Goal: Task Accomplishment & Management: Complete application form

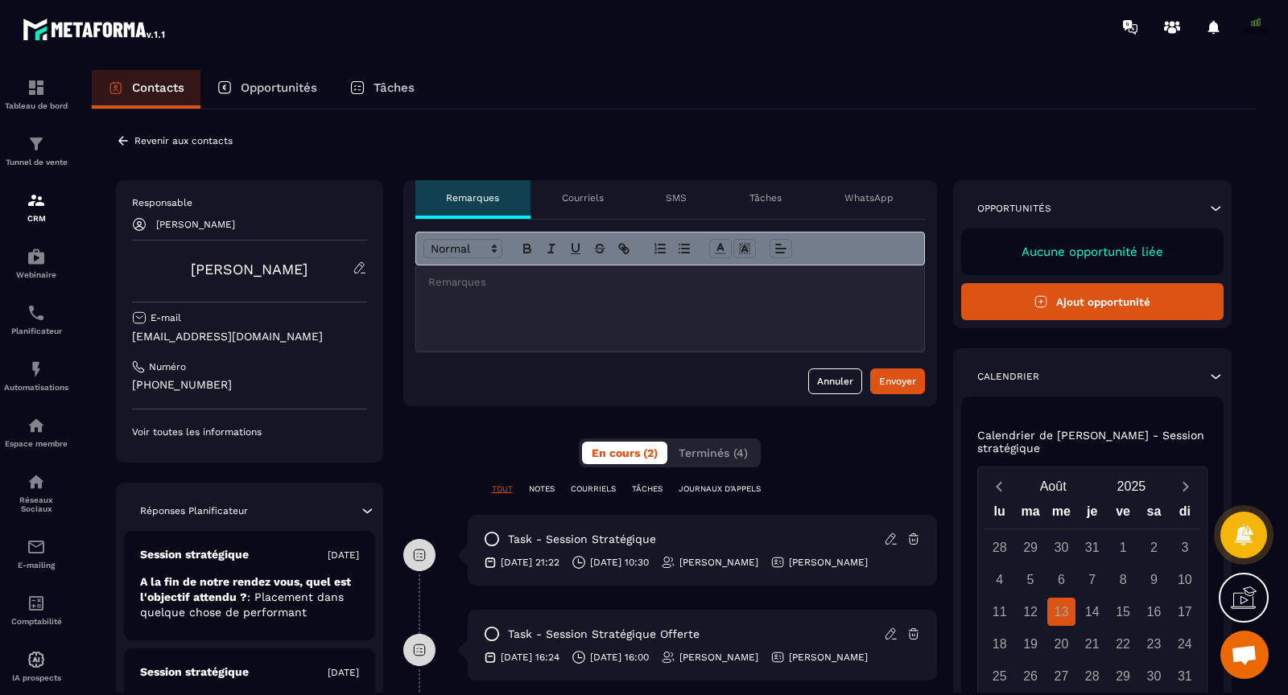
click at [1089, 297] on button "Ajout opportunité" at bounding box center [1092, 301] width 263 height 37
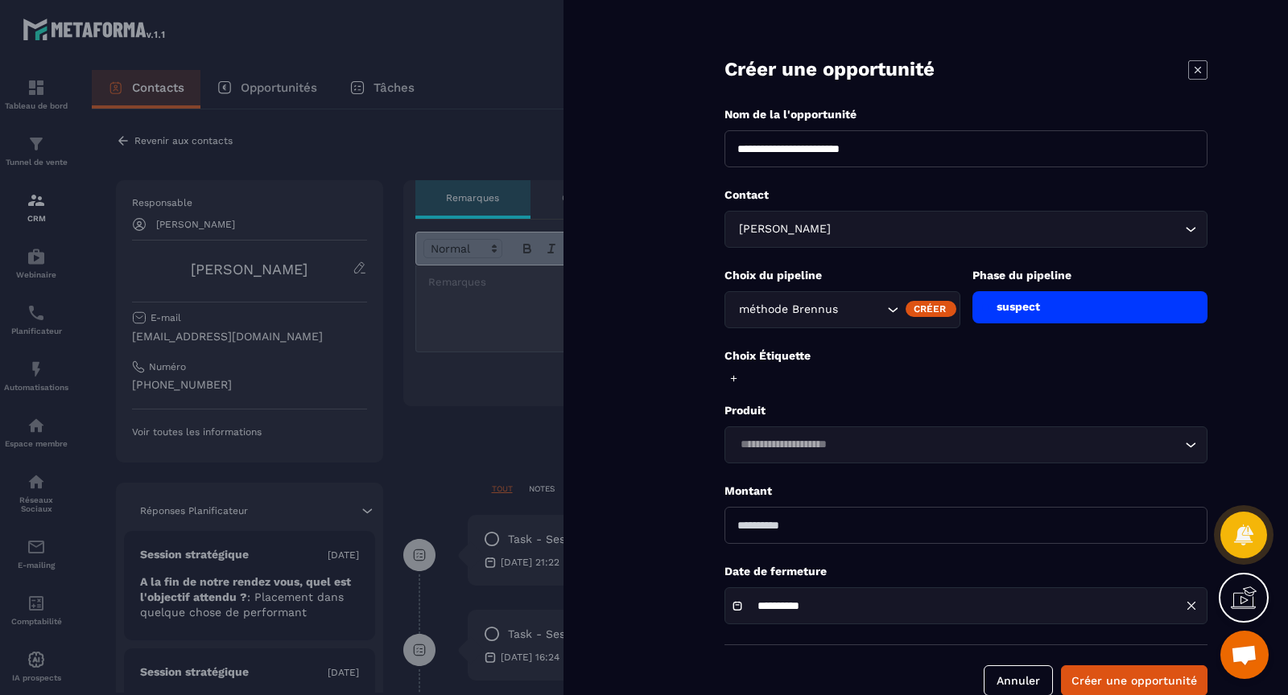
click at [1089, 297] on div "suspect" at bounding box center [1090, 307] width 236 height 32
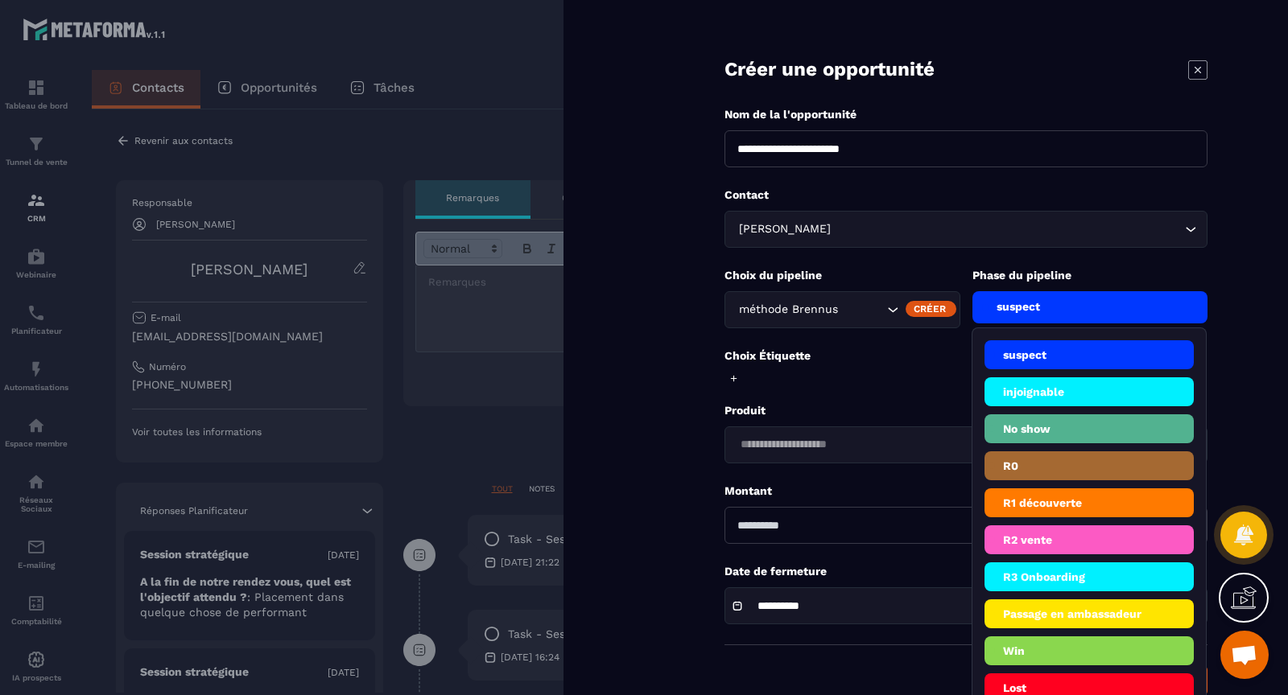
scroll to position [30, 0]
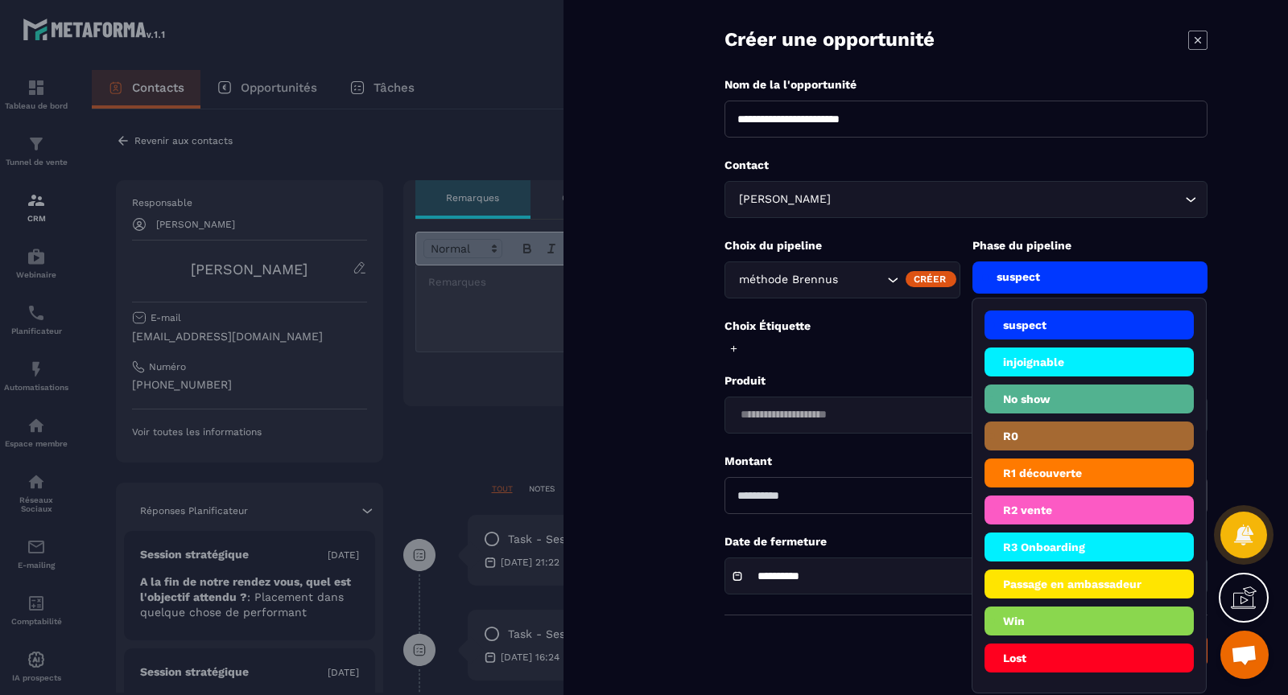
click at [1044, 644] on li "Win" at bounding box center [1089, 658] width 210 height 29
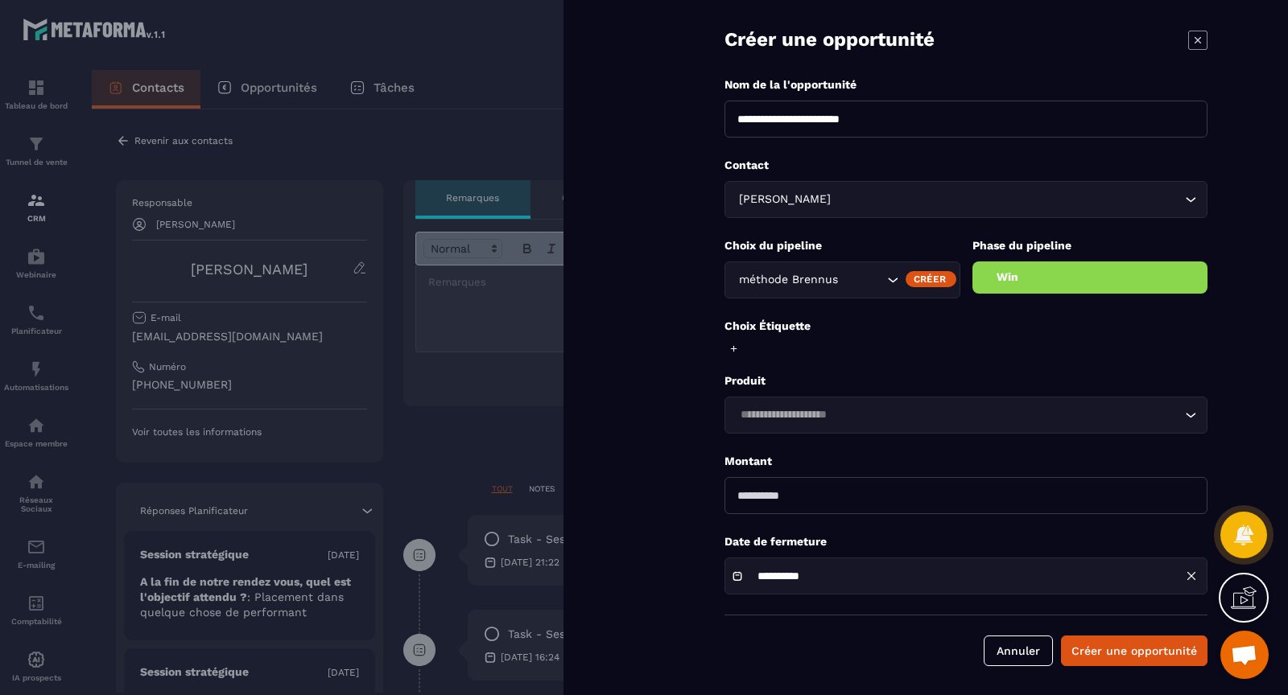
click at [744, 497] on input "number" at bounding box center [965, 495] width 483 height 37
type input "***"
click at [670, 474] on form "**********" at bounding box center [966, 334] width 644 height 728
click at [785, 419] on input "Search for option" at bounding box center [958, 415] width 446 height 18
click at [728, 347] on div at bounding box center [731, 349] width 14 height 10
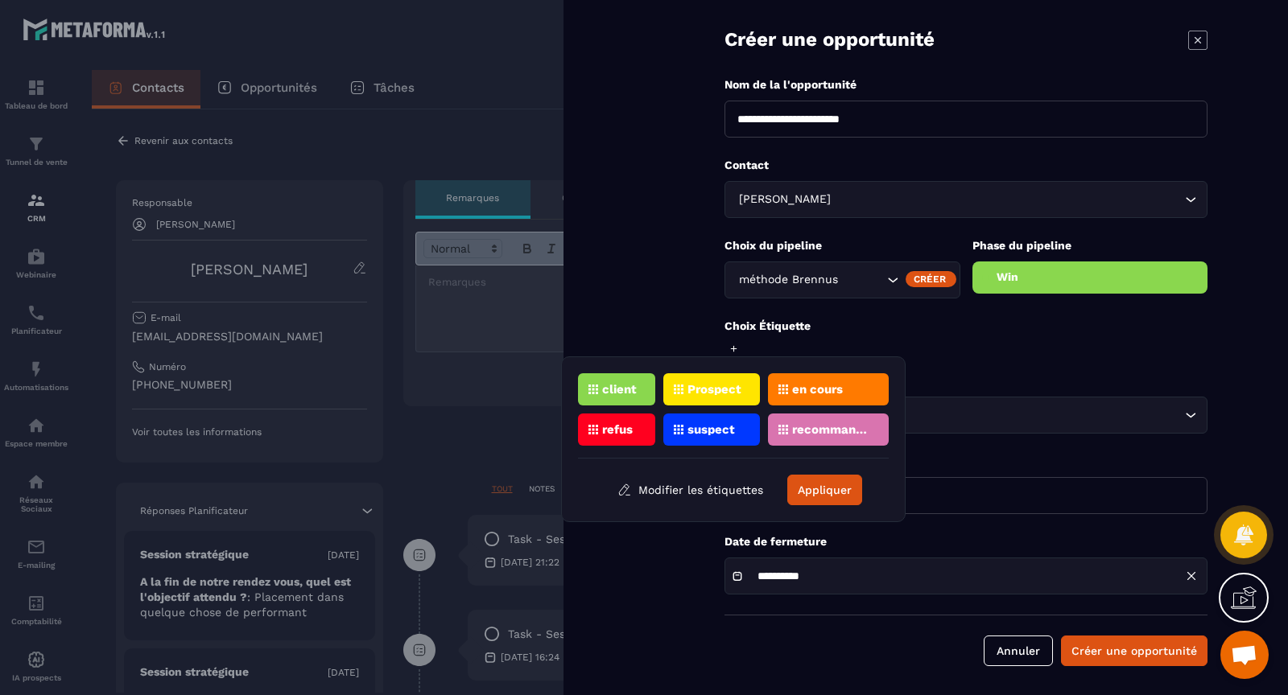
click at [596, 385] on icon at bounding box center [593, 390] width 10 height 10
click at [833, 493] on button "Appliquer" at bounding box center [824, 490] width 75 height 31
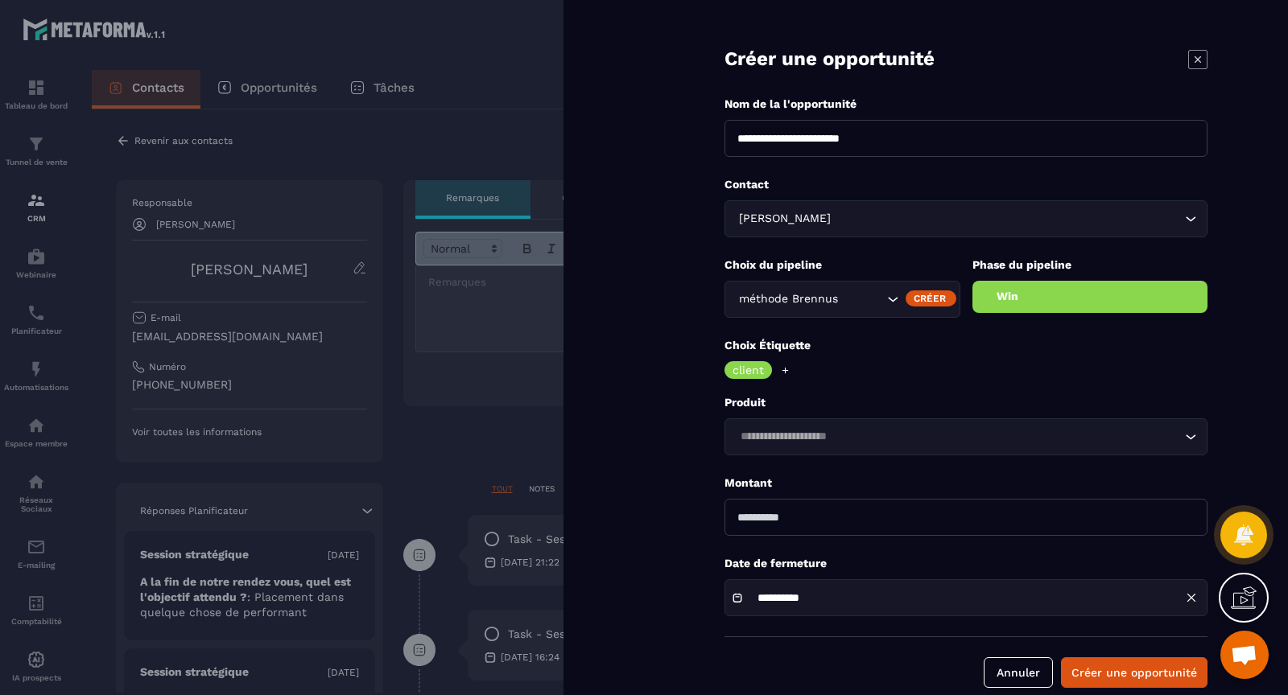
scroll to position [33, 0]
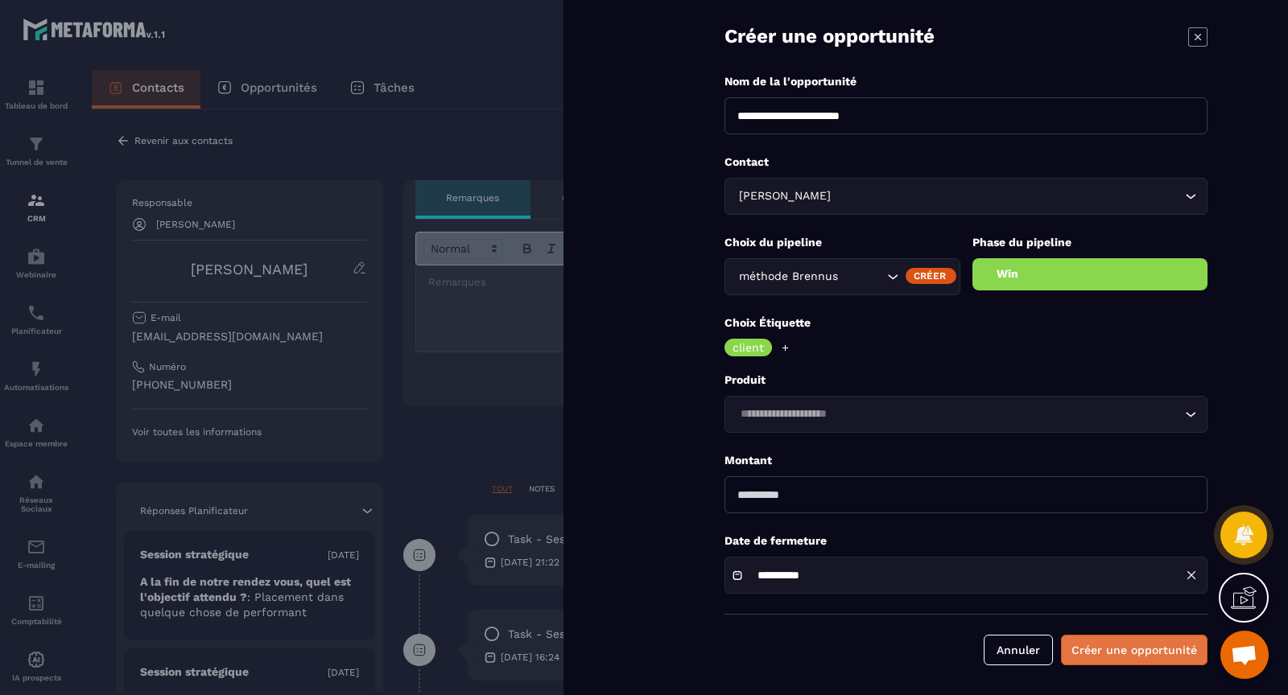
click at [1097, 649] on button "Créer une opportunité" at bounding box center [1134, 650] width 146 height 31
